Goal: Obtain resource: Obtain resource

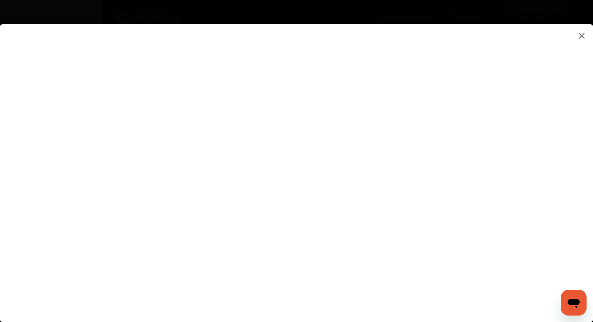
click at [400, 245] on flutter-view at bounding box center [296, 165] width 593 height 282
type input "**********"
click at [572, 231] on flutter-view at bounding box center [296, 165] width 593 height 282
click at [510, 286] on flutter-view at bounding box center [296, 165] width 593 height 282
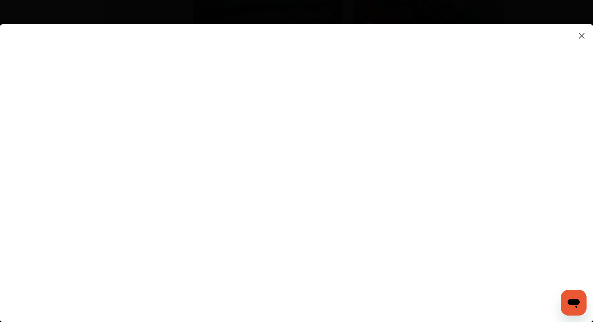
click at [476, 260] on flutter-view at bounding box center [296, 165] width 593 height 282
type textarea "**********"
click at [438, 295] on flutter-view at bounding box center [296, 165] width 593 height 282
click at [528, 278] on flutter-view at bounding box center [296, 165] width 593 height 282
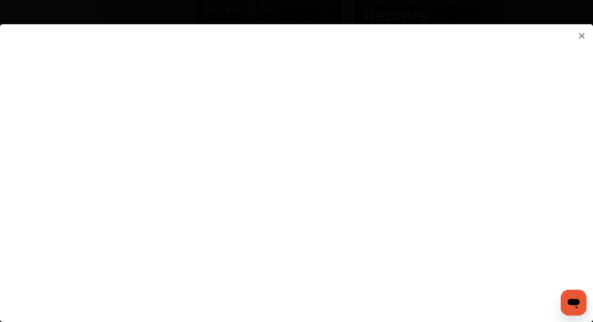
click at [593, 261] on flutter-view at bounding box center [296, 165] width 593 height 282
click at [329, 253] on flutter-view at bounding box center [296, 165] width 593 height 282
click at [52, 150] on flutter-view at bounding box center [296, 165] width 593 height 282
click at [412, 270] on flutter-view at bounding box center [296, 165] width 593 height 282
click at [476, 182] on flutter-view at bounding box center [296, 165] width 593 height 282
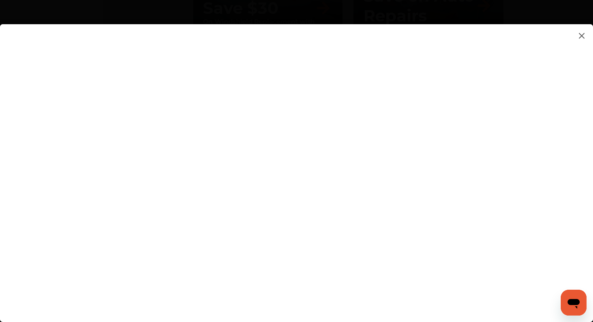
click at [513, 174] on flutter-view at bounding box center [296, 165] width 593 height 282
click at [578, 33] on img at bounding box center [582, 36] width 10 height 10
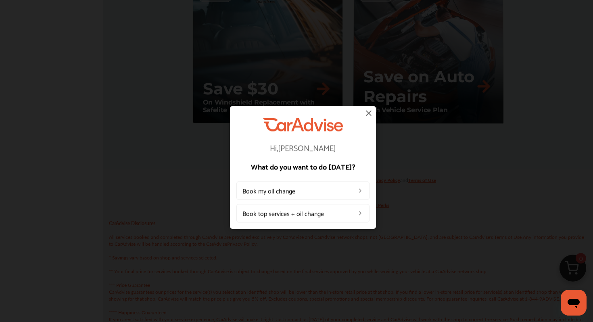
click at [371, 112] on img at bounding box center [369, 113] width 10 height 10
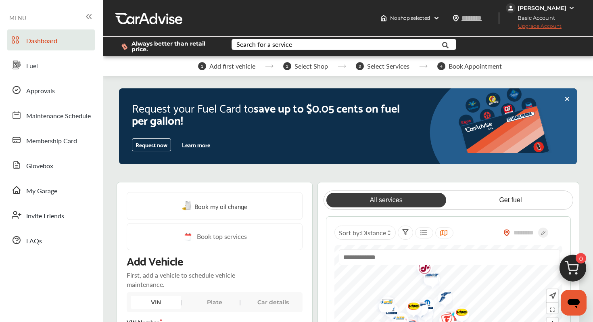
scroll to position [0, 0]
click at [90, 19] on icon at bounding box center [90, 17] width 2 height 4
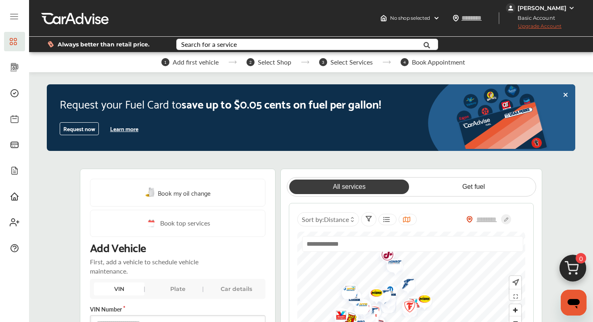
click at [565, 4] on div "[PERSON_NAME]" at bounding box center [541, 8] width 71 height 10
